Goal: Navigation & Orientation: Find specific page/section

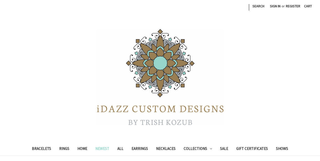
click at [102, 150] on link "Newest" at bounding box center [102, 150] width 22 height 12
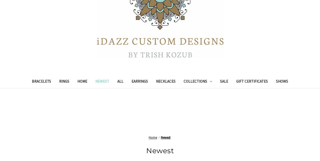
scroll to position [113, 0]
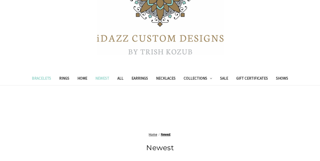
click at [43, 78] on link "Bracelets" at bounding box center [41, 79] width 27 height 12
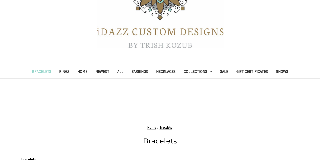
scroll to position [78, 0]
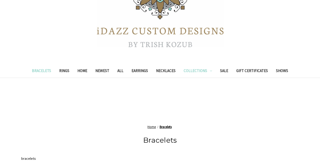
click at [199, 69] on link "Collections" at bounding box center [197, 71] width 36 height 12
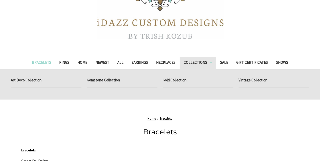
scroll to position [77, 0]
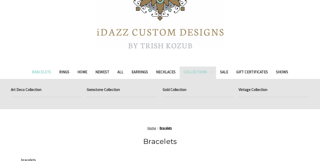
click at [194, 74] on link "Collections" at bounding box center [197, 73] width 36 height 12
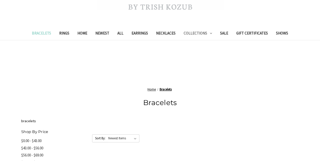
scroll to position [74, 0]
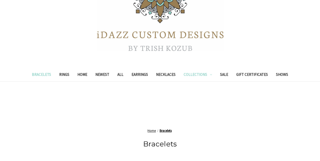
click at [208, 74] on link "Collections" at bounding box center [197, 75] width 36 height 12
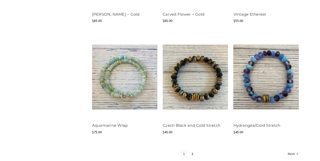
scroll to position [587, 0]
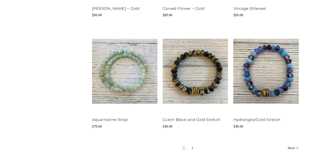
click at [193, 147] on link "2" at bounding box center [192, 149] width 5 height 6
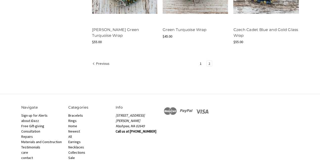
scroll to position [666, 0]
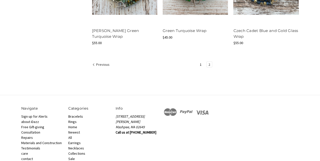
click at [208, 66] on link "2" at bounding box center [208, 65] width 5 height 6
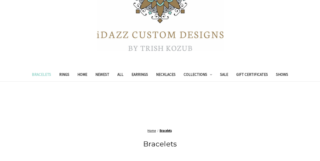
scroll to position [77, 0]
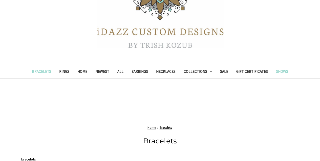
click at [276, 70] on link "Shows" at bounding box center [282, 72] width 20 height 12
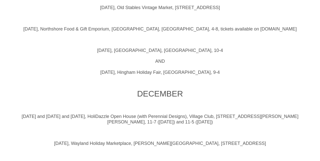
scroll to position [409, 0]
